Goal: Task Accomplishment & Management: Complete application form

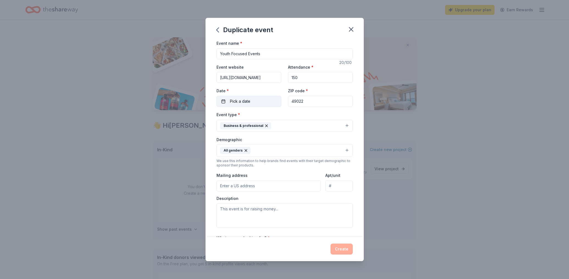
click at [258, 104] on button "Pick a date" at bounding box center [248, 101] width 65 height 11
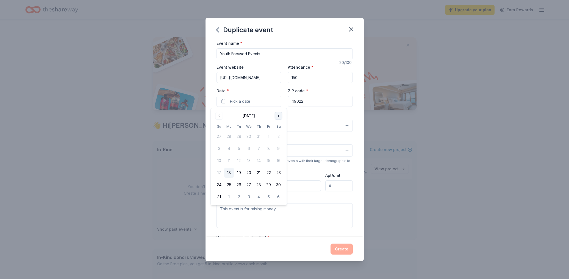
click at [277, 113] on button "Go to next month" at bounding box center [279, 116] width 8 height 8
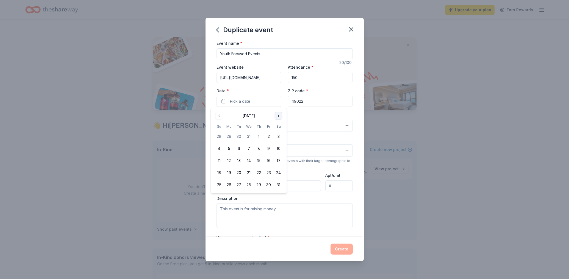
click at [277, 113] on button "Go to next month" at bounding box center [279, 116] width 8 height 8
click at [257, 183] on button "30" at bounding box center [259, 185] width 10 height 10
click at [317, 113] on div "Event type * Business & professional" at bounding box center [284, 121] width 136 height 21
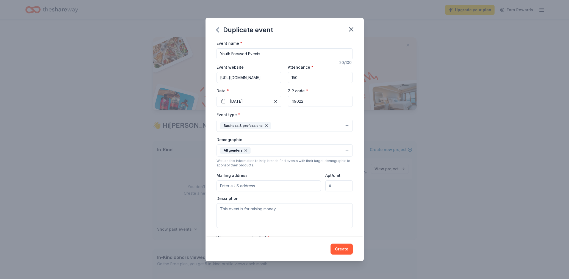
click at [339, 247] on button "Create" at bounding box center [341, 249] width 22 height 11
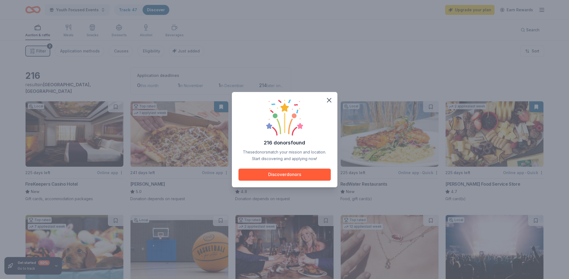
click at [251, 172] on button "Discover donors" at bounding box center [284, 175] width 92 height 12
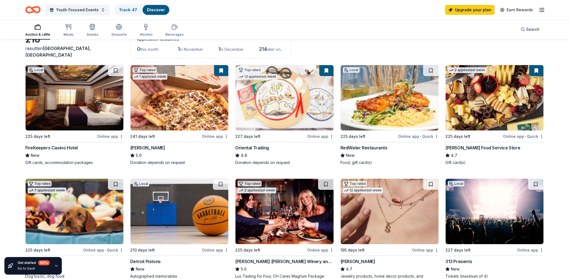
scroll to position [38, 0]
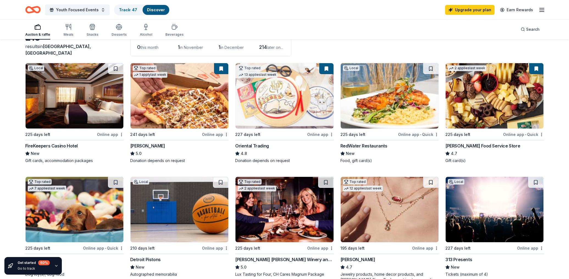
click at [81, 103] on img at bounding box center [75, 95] width 98 height 65
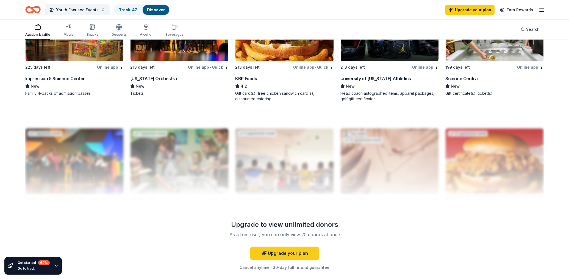
scroll to position [459, 0]
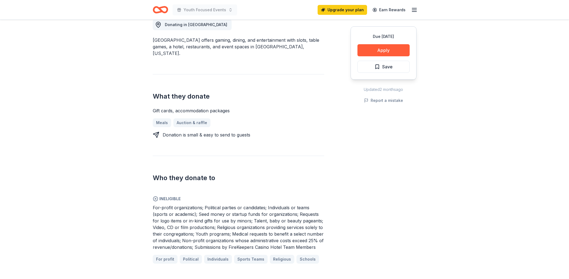
scroll to position [165, 0]
